Goal: Information Seeking & Learning: Find specific fact

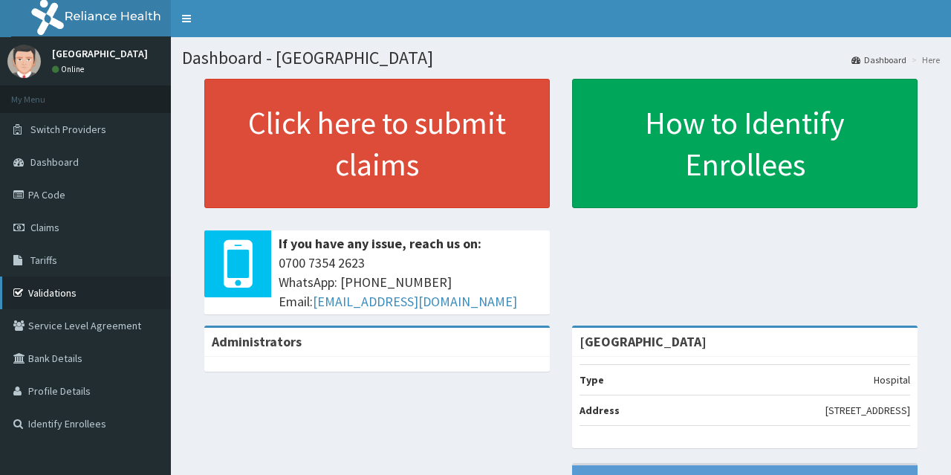
click at [92, 291] on link "Validations" at bounding box center [85, 293] width 171 height 33
click at [100, 190] on link "PA Code" at bounding box center [85, 194] width 171 height 33
click at [146, 185] on link "PA Code" at bounding box center [85, 194] width 171 height 33
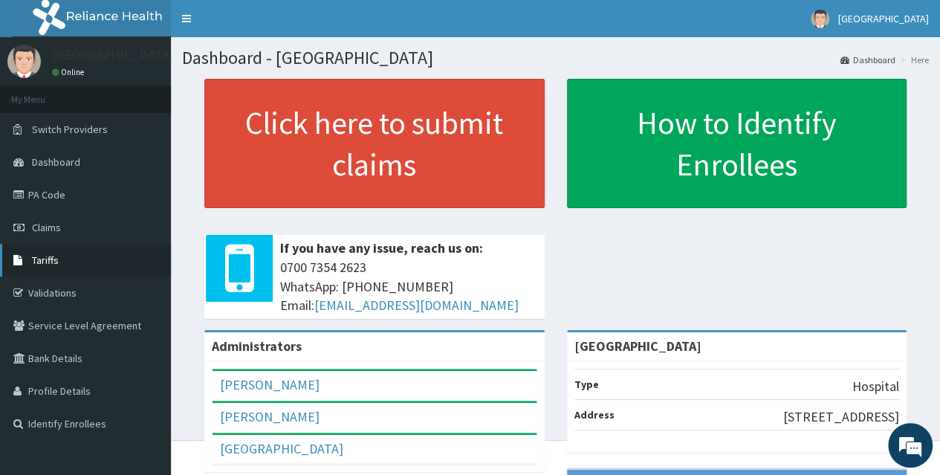
click at [110, 264] on link "Tariffs" at bounding box center [85, 260] width 171 height 33
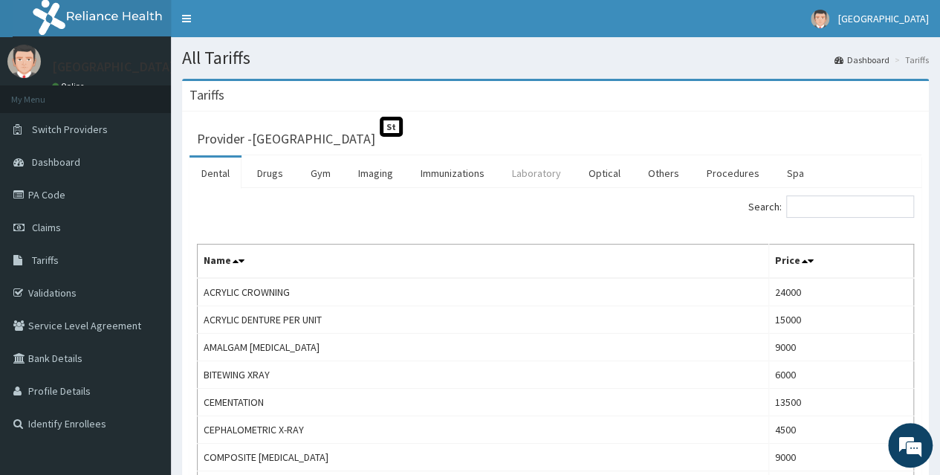
click at [522, 174] on link "Laboratory" at bounding box center [536, 173] width 73 height 31
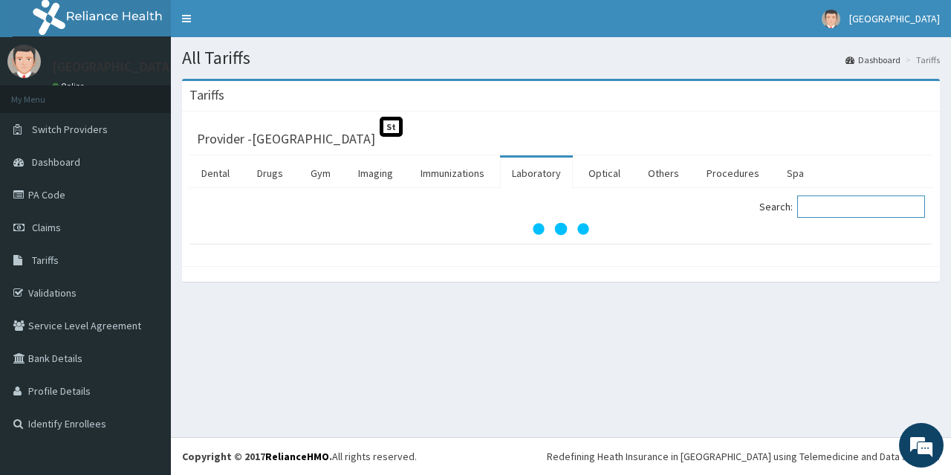
click at [832, 208] on input "Search:" at bounding box center [862, 206] width 128 height 22
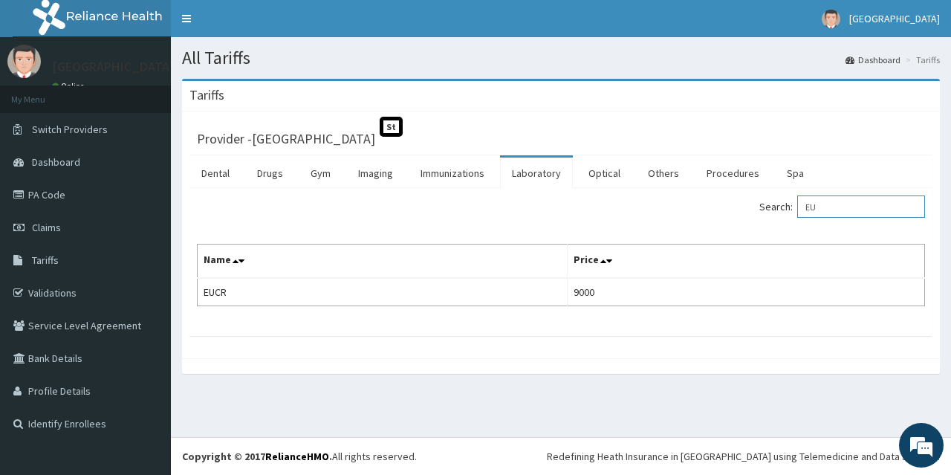
type input "E"
type input "S"
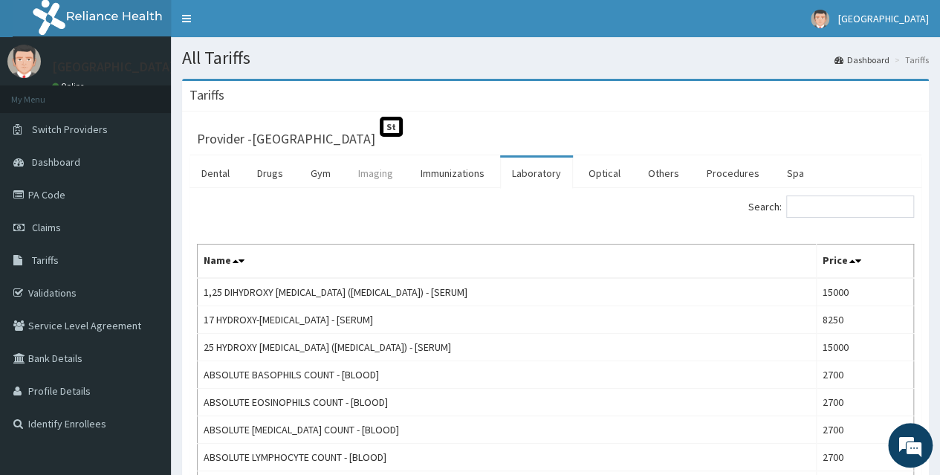
click at [363, 173] on link "Imaging" at bounding box center [375, 173] width 59 height 31
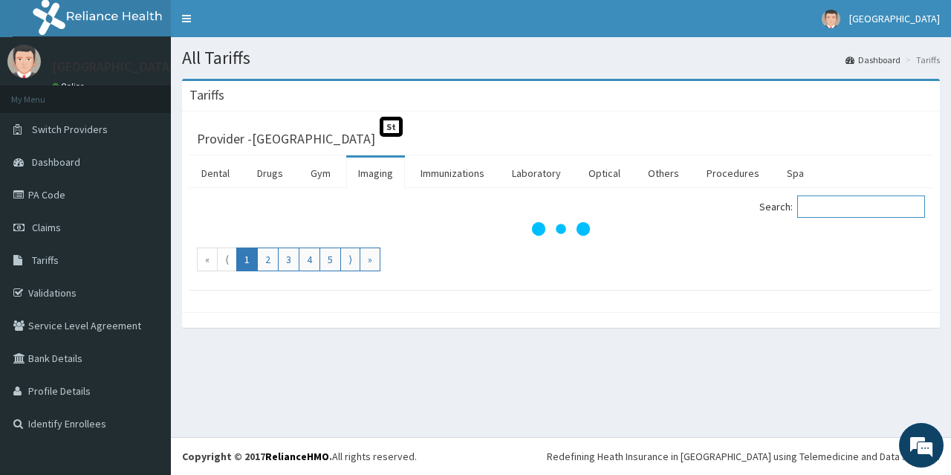
click at [834, 206] on input "Search:" at bounding box center [862, 206] width 128 height 22
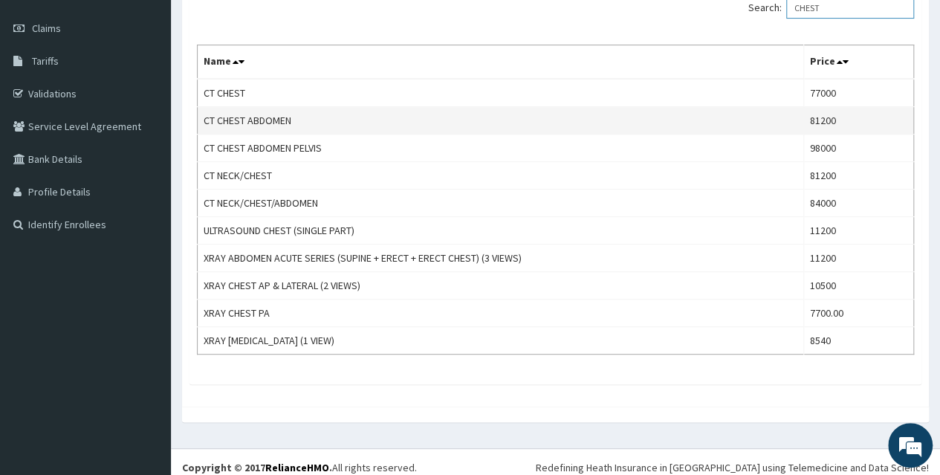
scroll to position [207, 0]
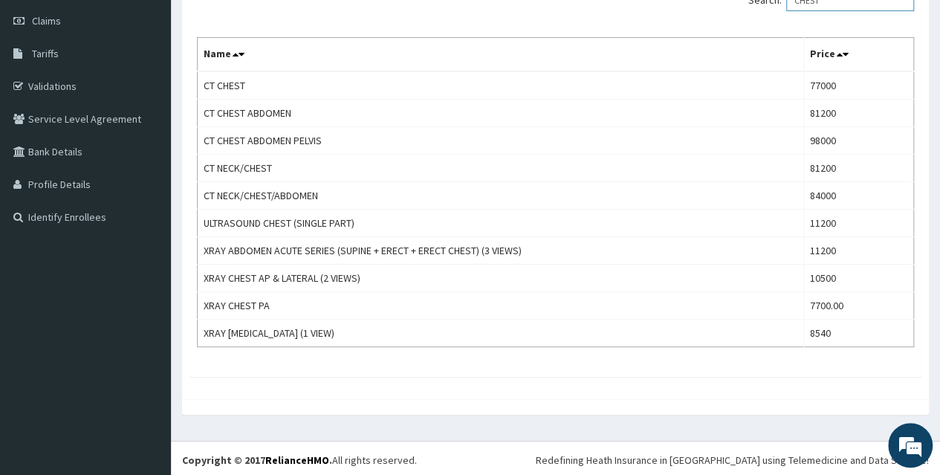
type input "CHEST"
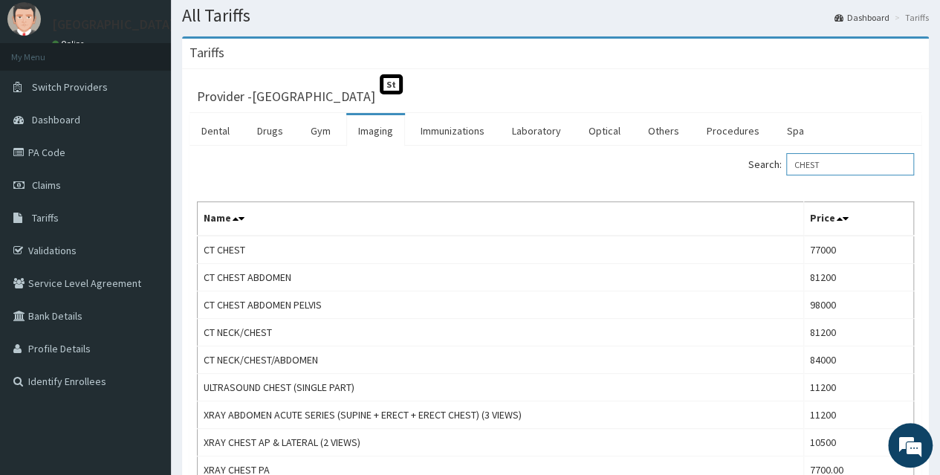
scroll to position [0, 0]
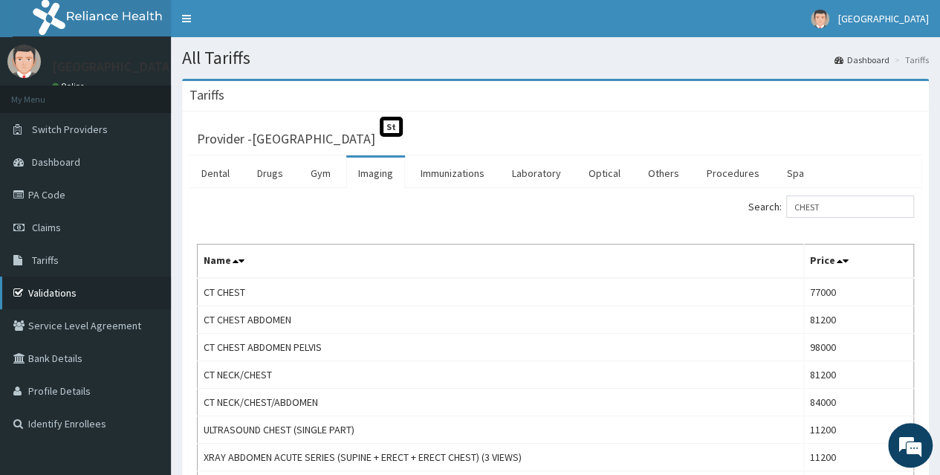
click at [98, 297] on link "Validations" at bounding box center [85, 293] width 171 height 33
